Goal: Task Accomplishment & Management: Complete application form

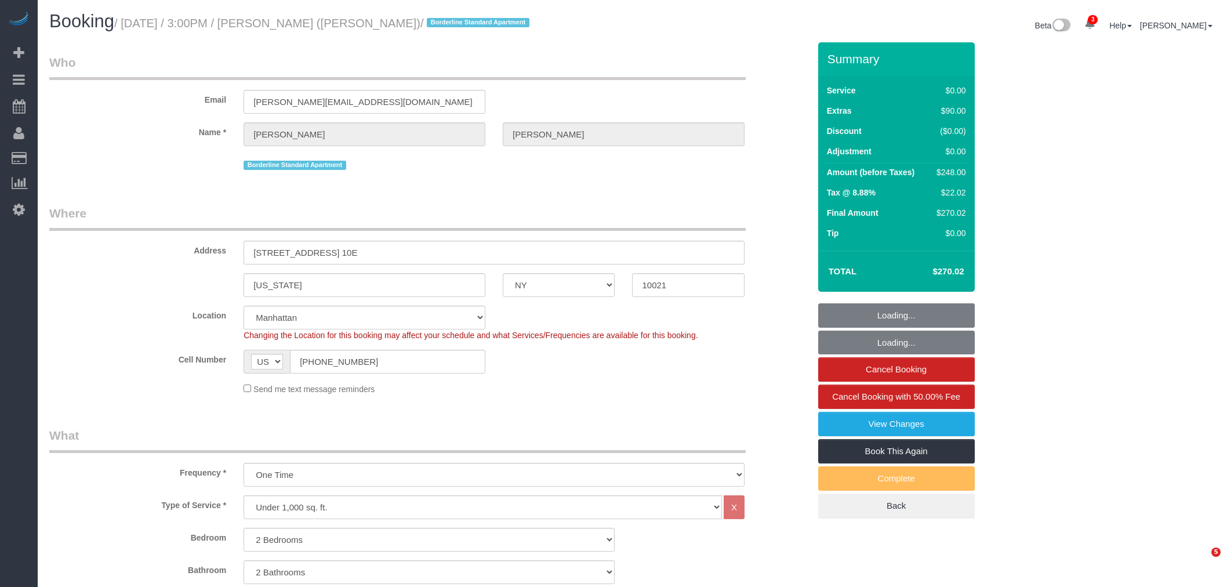
select select "NY"
select select "2"
select select "string:stripe-pm_1R58S94VGloSiKo7oTDM75CS"
select select "spot1"
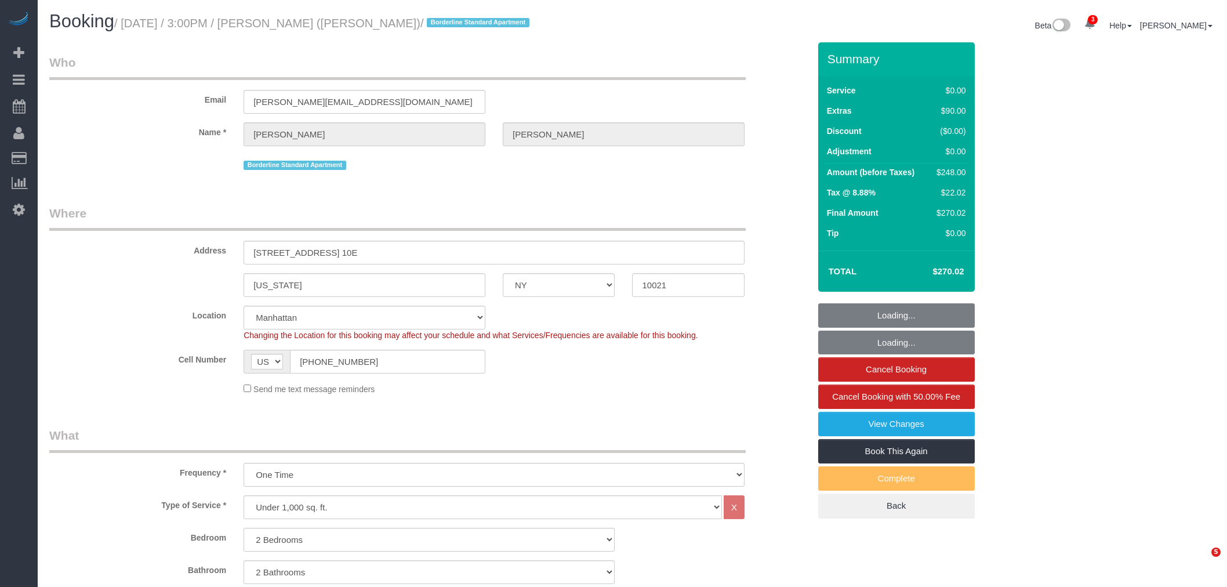
select select "number:89"
select select "number:90"
select select "number:15"
select select "number:6"
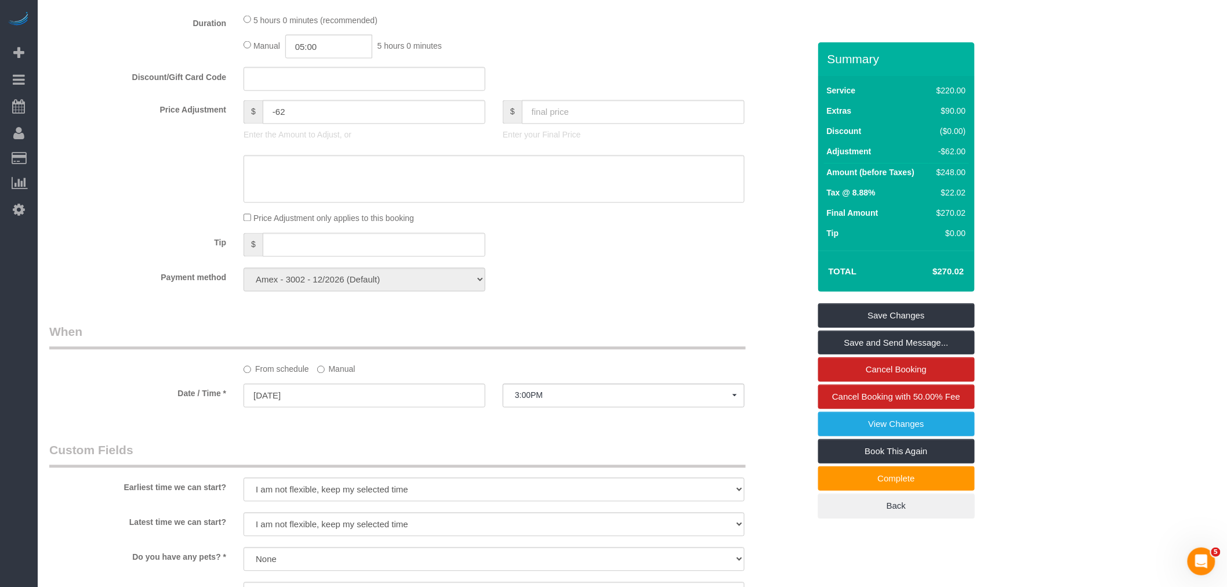
scroll to position [837, 0]
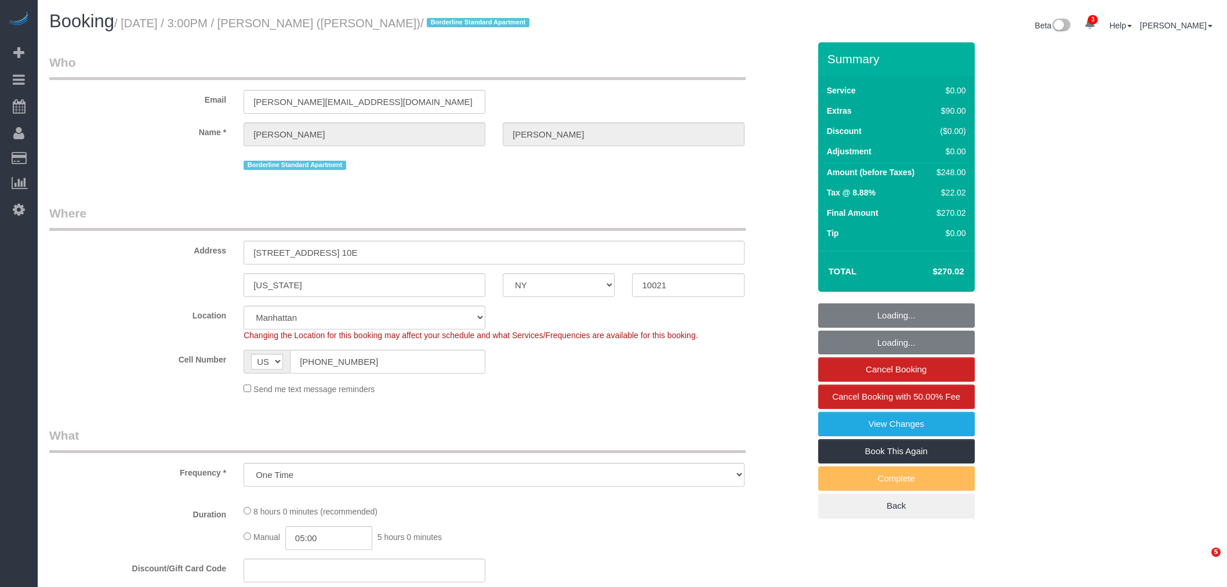
select select "NY"
select select "string:stripe-pm_1R58S94VGloSiKo7oTDM75CS"
select select "number:89"
select select "number:90"
select select "number:15"
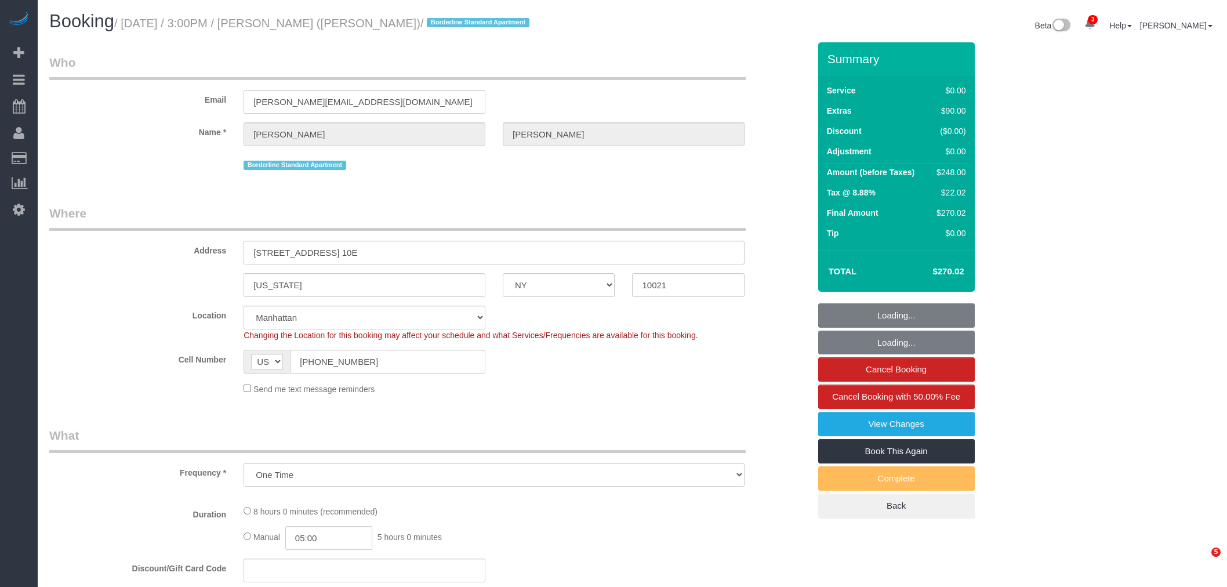
select select "number:6"
select select "object:828"
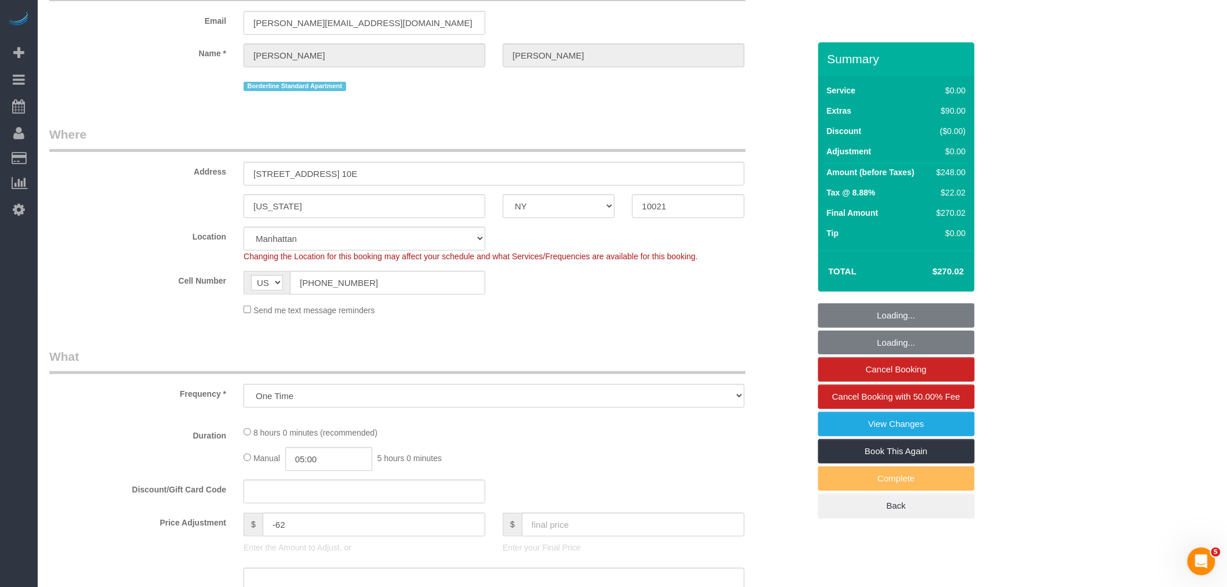
select select "spot1"
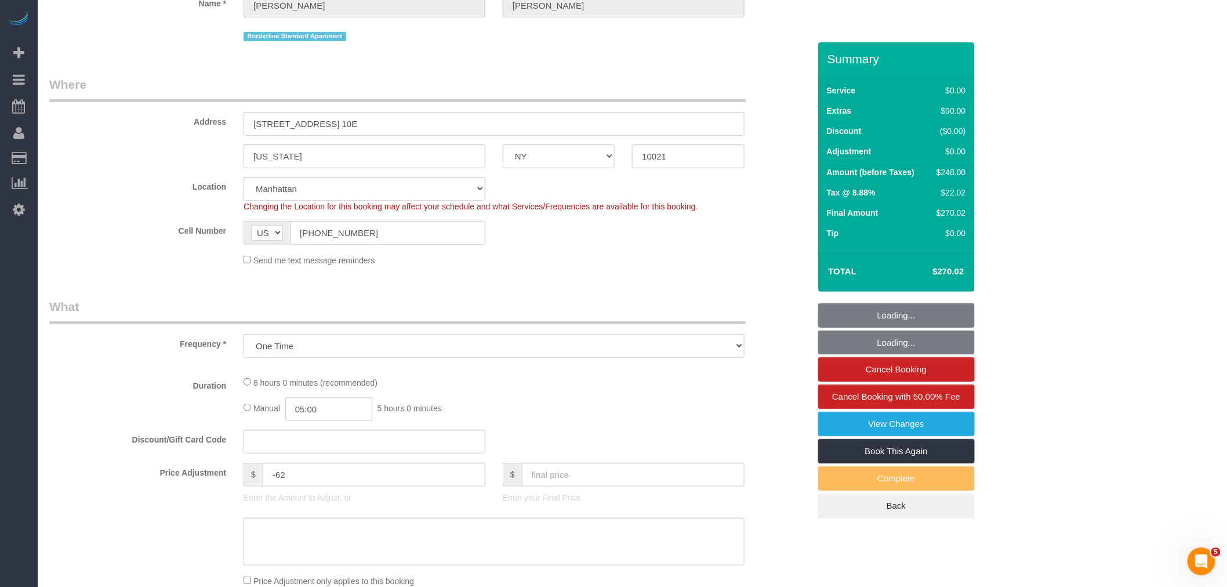
scroll to position [0, 0]
select select "2"
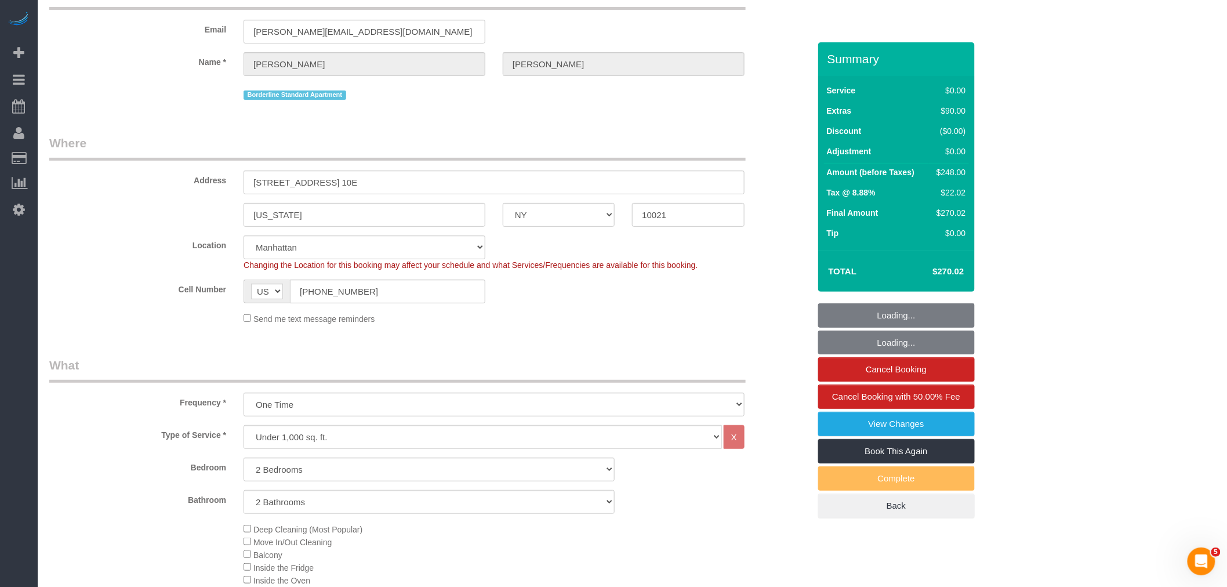
select select "2"
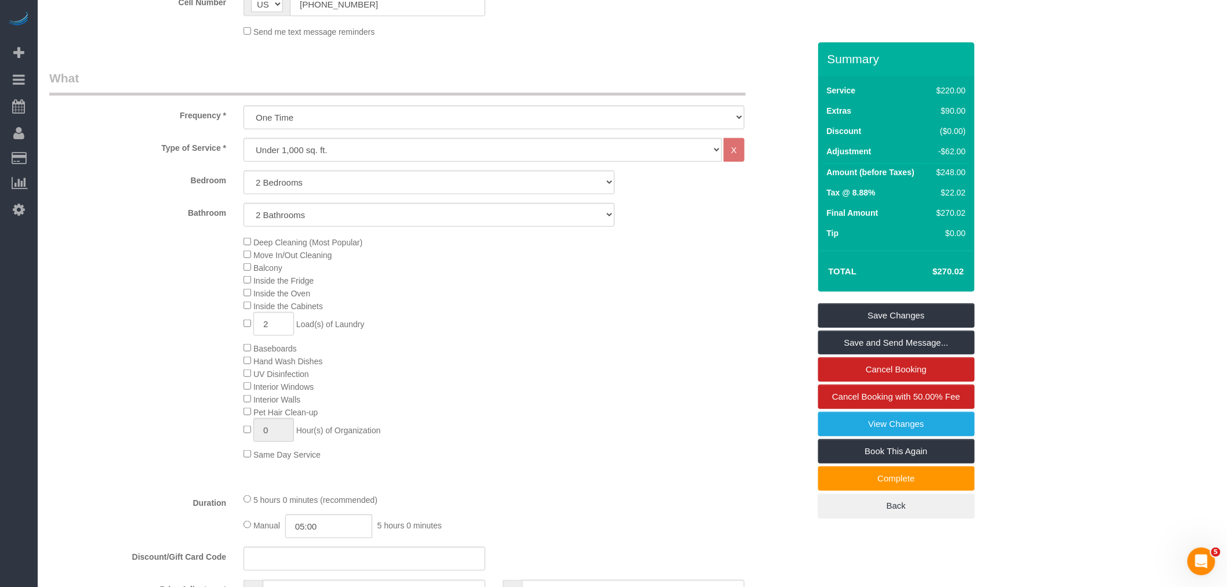
scroll to position [386, 0]
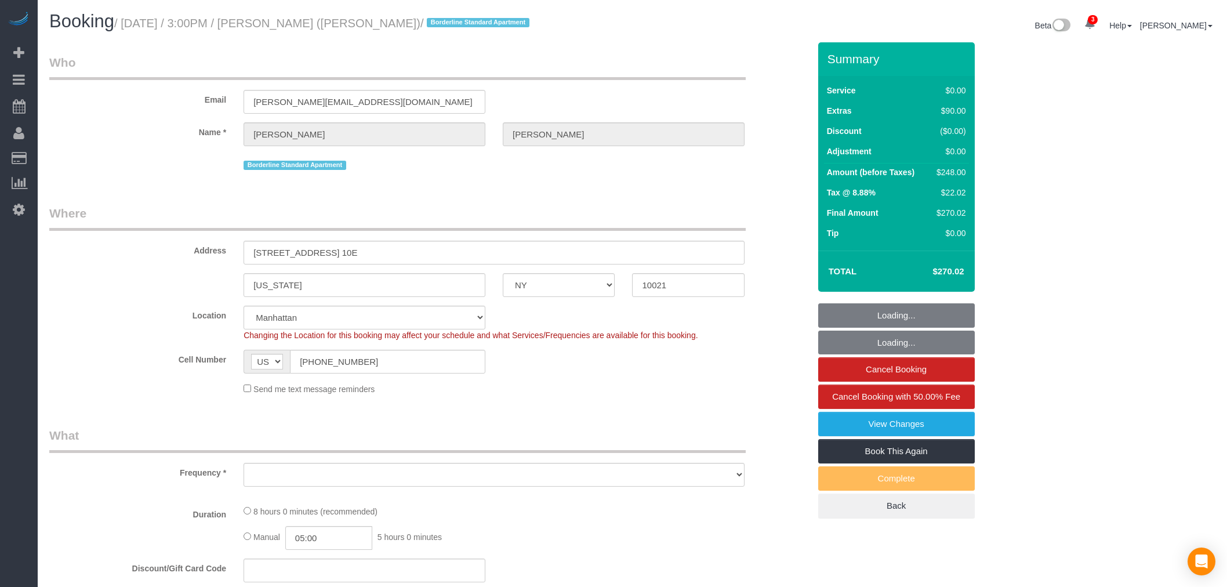
select select "NY"
select select "string:stripe-pm_1R58S94VGloSiKo7oTDM75CS"
select select "number:89"
select select "number:90"
select select "number:15"
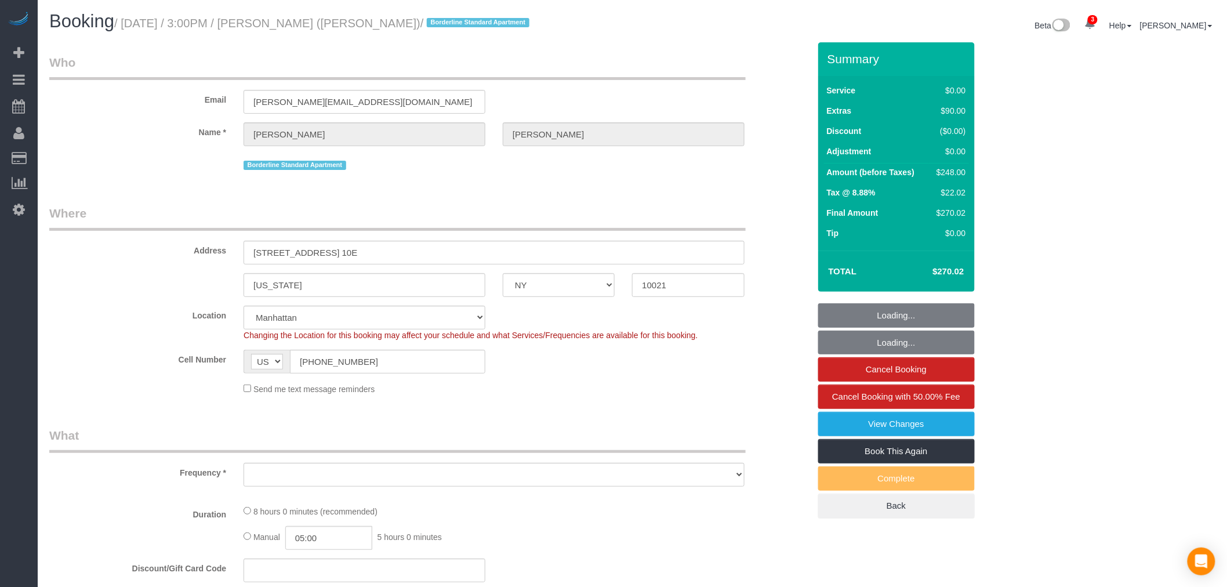
select select "number:6"
select select "object:1344"
select select "spot1"
select select "2"
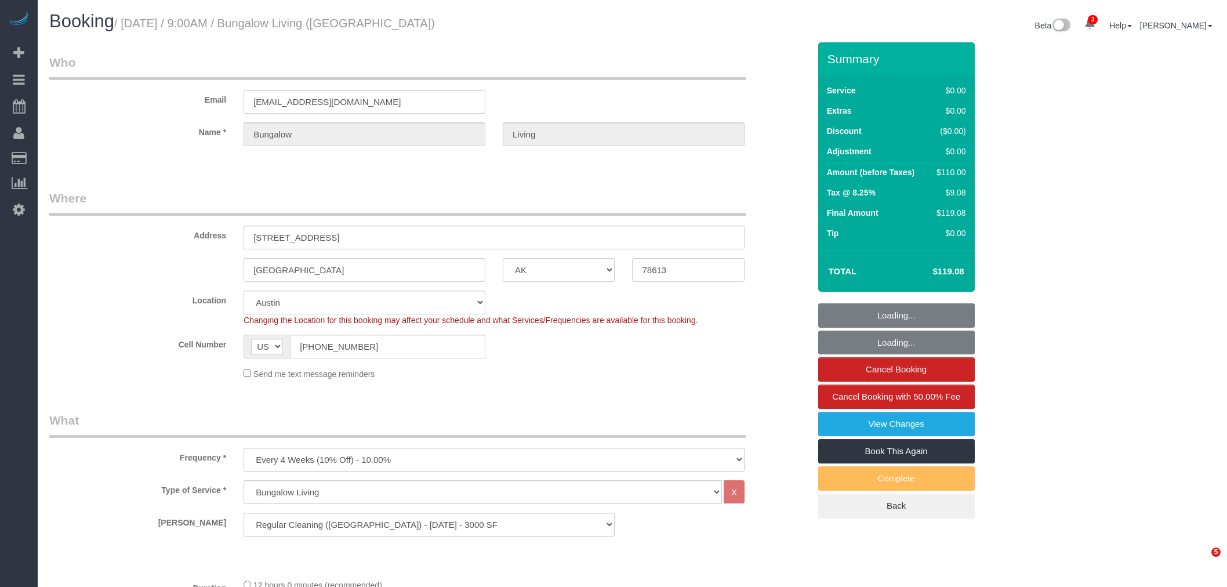
select select "[GEOGRAPHIC_DATA]"
select select "spot1"
select select "number:89"
select select "number:90"
select select "number:15"
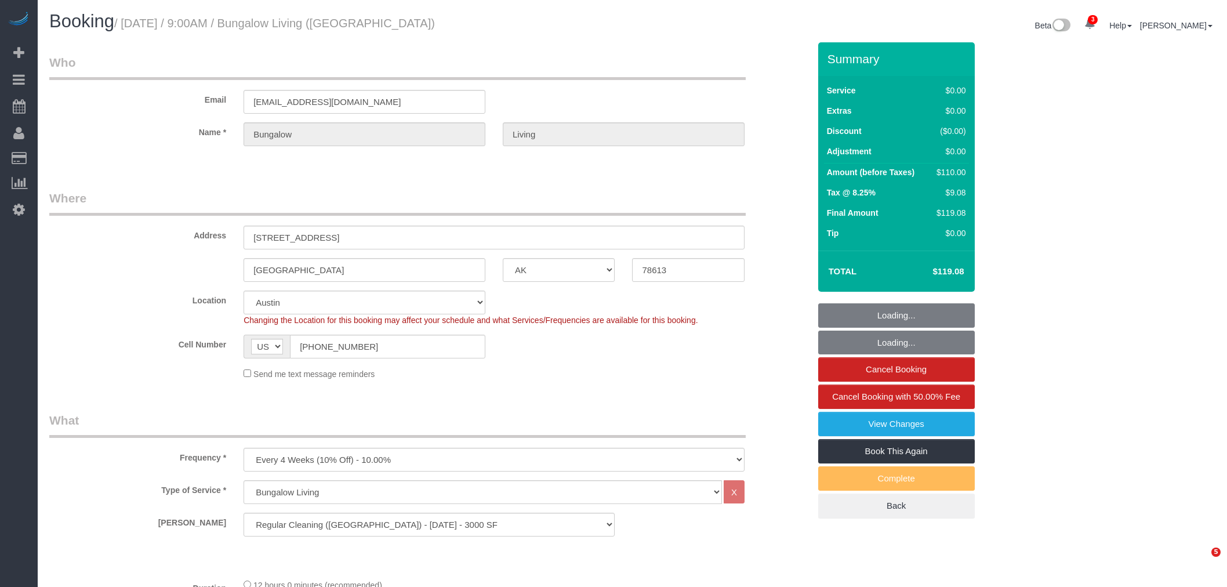
select select "number:7"
select select "spot39"
select select "6"
